Goal: Task Accomplishment & Management: Manage account settings

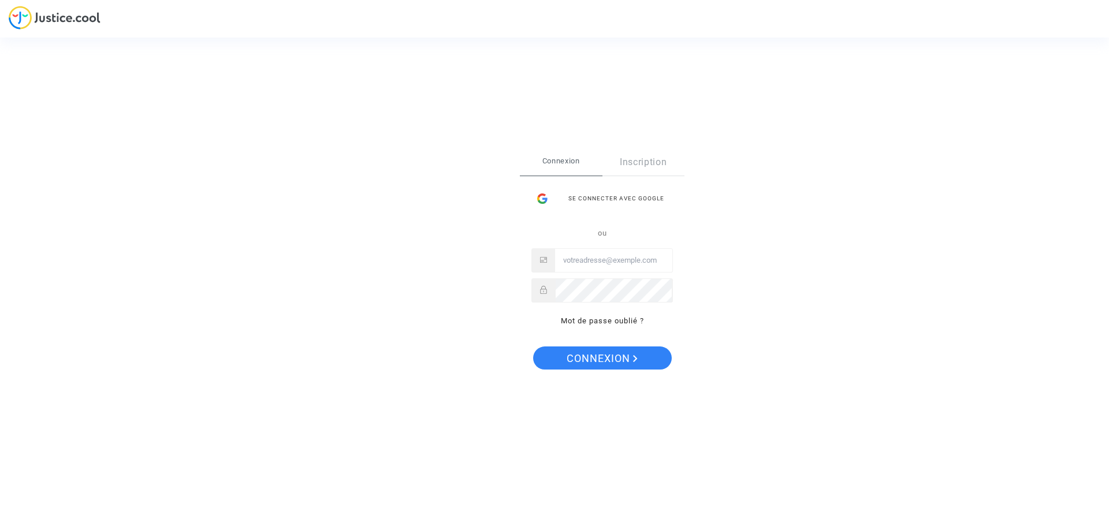
click at [595, 266] on input "Email" at bounding box center [613, 260] width 117 height 23
type input "[EMAIL_ADDRESS][DOMAIN_NAME]"
click at [533, 346] on button "Connexion" at bounding box center [602, 357] width 139 height 23
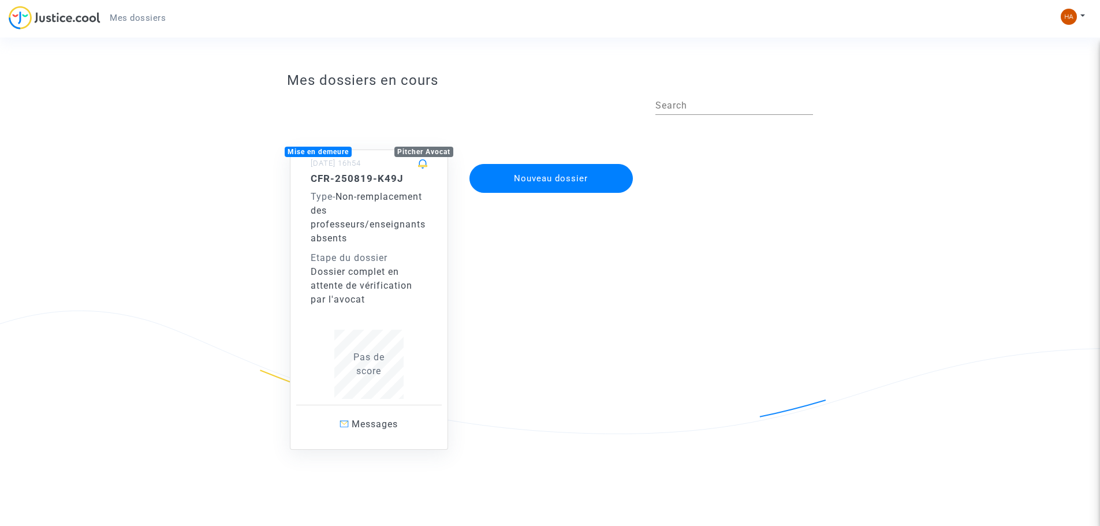
click at [353, 374] on div "Pas de score" at bounding box center [369, 365] width 117 height 28
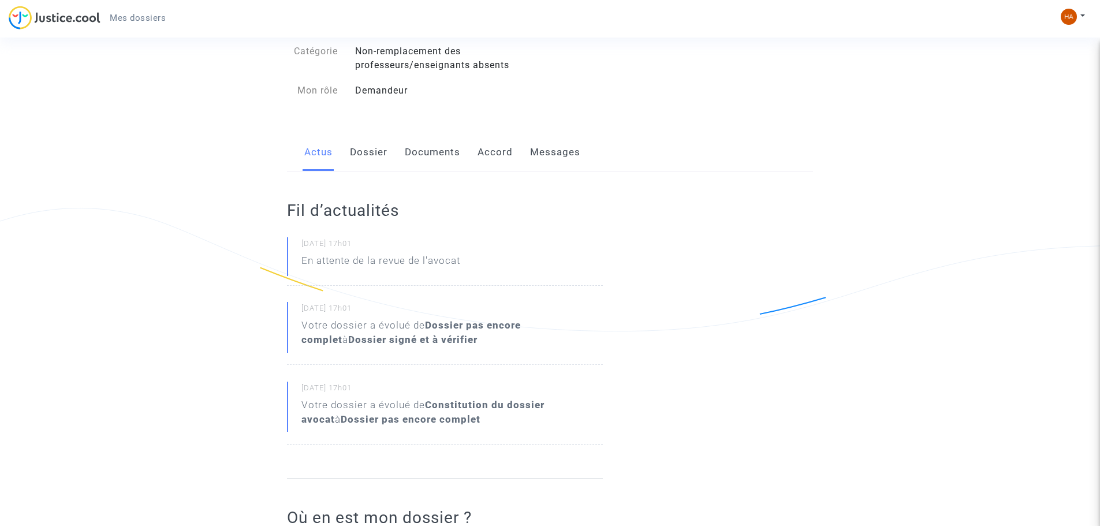
scroll to position [289, 0]
